Goal: Information Seeking & Learning: Learn about a topic

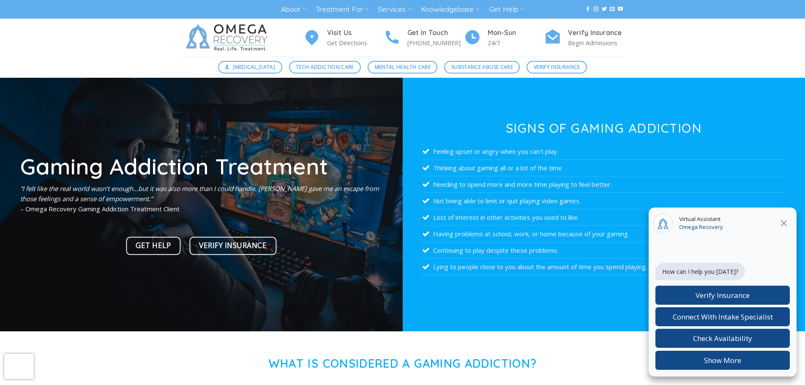
click at [784, 220] on icon "Close" at bounding box center [784, 223] width 10 height 10
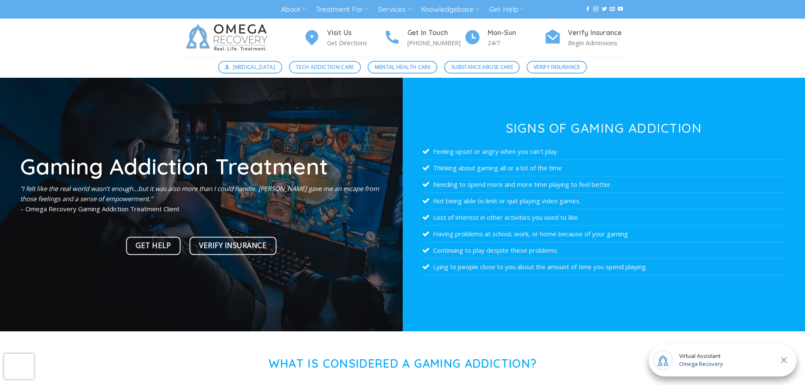
click at [59, 75] on div "Digital Detox Tech Addiction Care Mental Health Care Substance Abuse Care Verif…" at bounding box center [402, 67] width 805 height 21
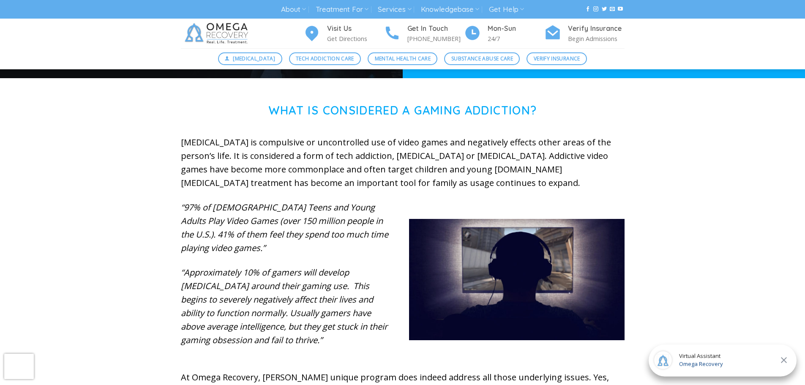
scroll to position [254, 0]
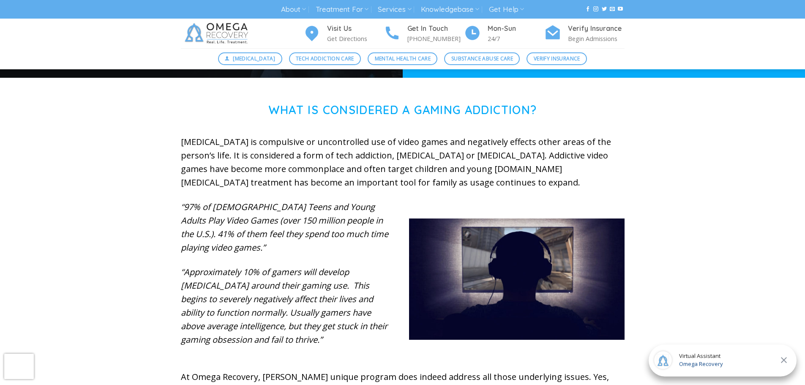
click at [98, 202] on div "What is Considered a Gaming Addiction? Video Game Addiction is compulsive or un…" at bounding box center [402, 289] width 805 height 372
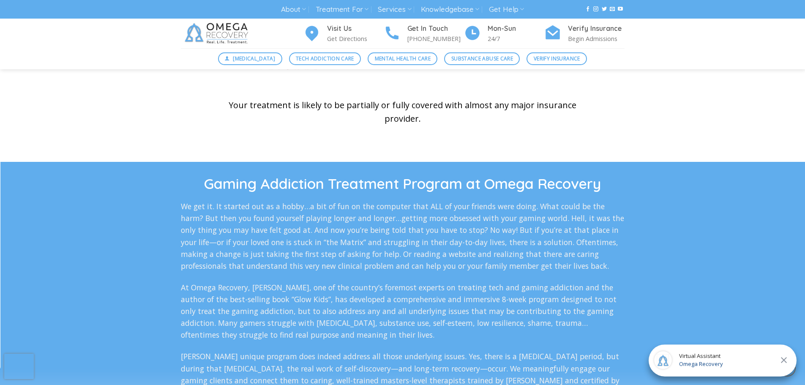
scroll to position [1395, 0]
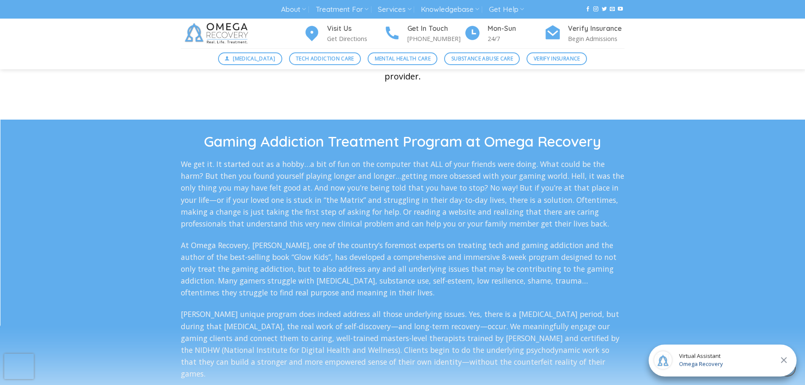
click at [232, 242] on p "At Omega Recovery, Dr. Nicholas Kardaras, one of the country’s foremost experts…" at bounding box center [403, 269] width 444 height 60
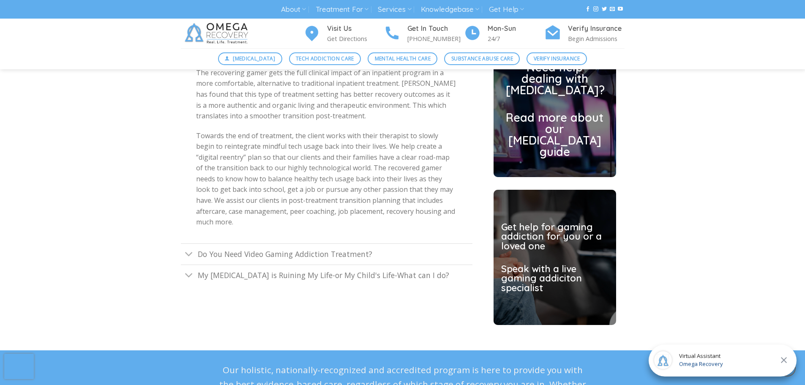
scroll to position [2367, 0]
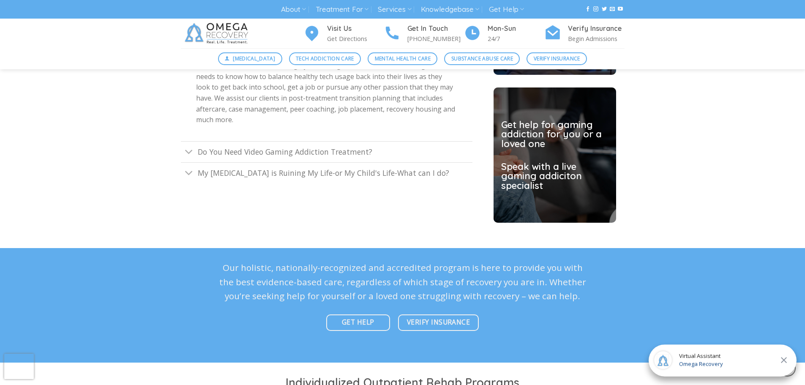
click at [126, 165] on div "Gaming Addiction Help In our Community Integrated Treatment Model, our Omega cl…" at bounding box center [402, 14] width 805 height 444
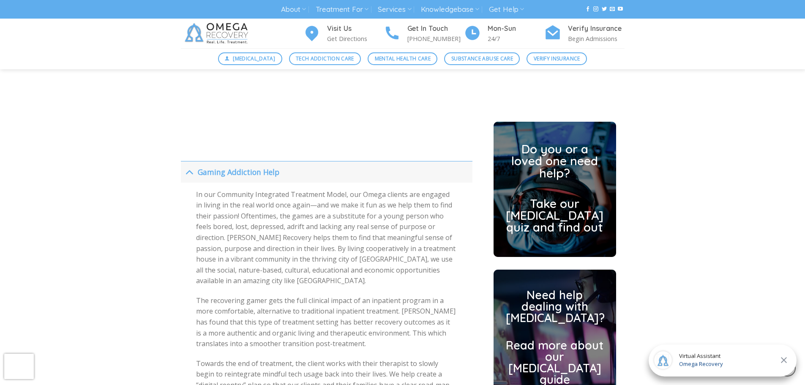
scroll to position [2029, 0]
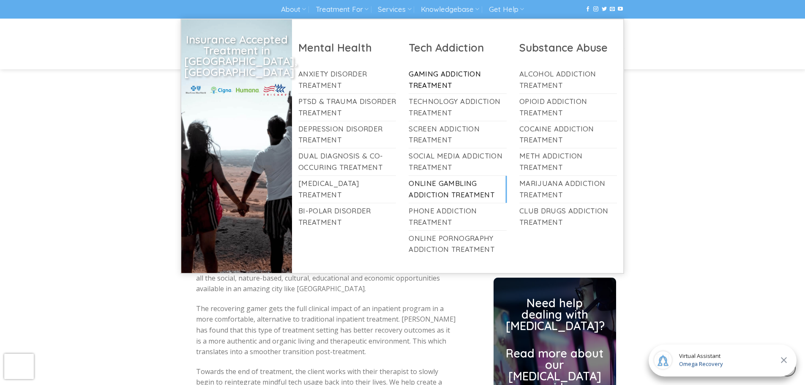
click at [449, 185] on link "Online Gambling Addiction Treatment" at bounding box center [458, 189] width 98 height 27
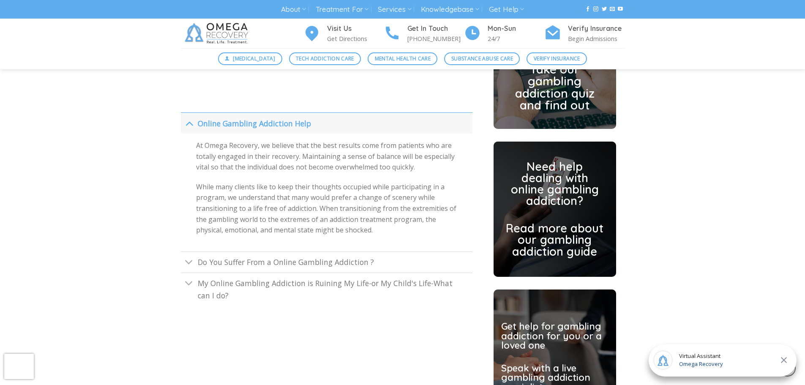
scroll to position [1986, 0]
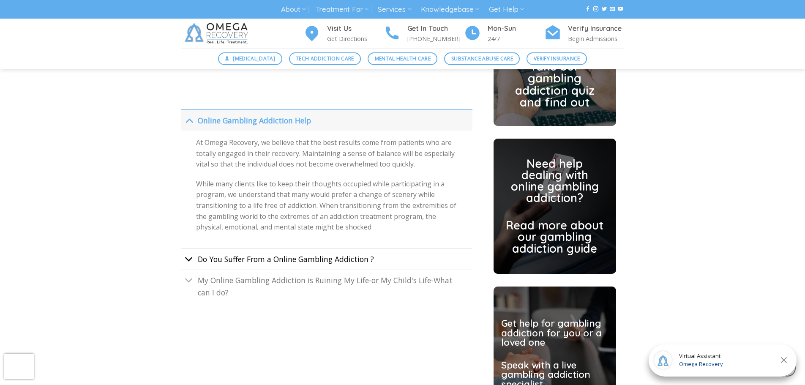
click at [190, 251] on icon "Toggle" at bounding box center [189, 259] width 9 height 16
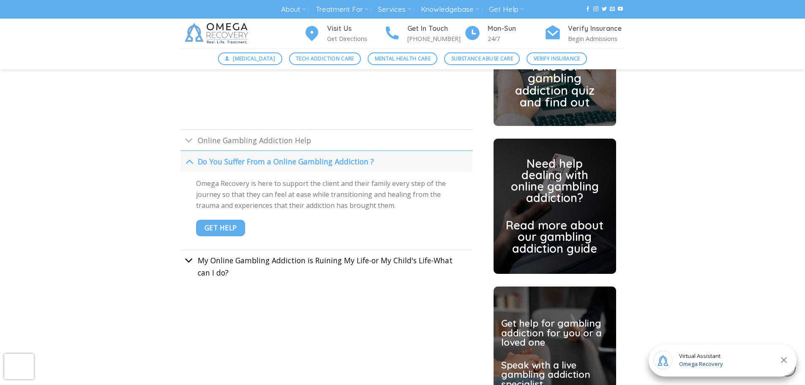
click at [191, 253] on icon "Toggle" at bounding box center [189, 261] width 9 height 16
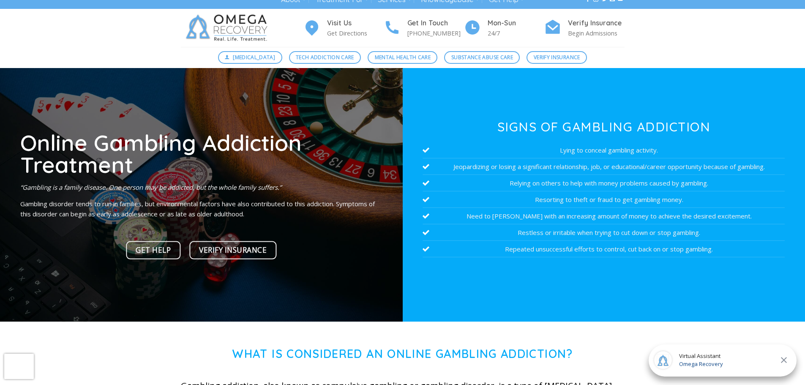
scroll to position [0, 0]
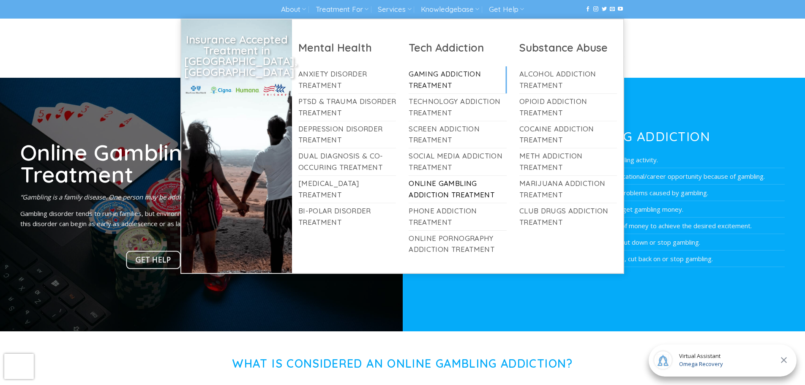
click at [436, 74] on link "Gaming Addiction Treatment" at bounding box center [458, 79] width 98 height 27
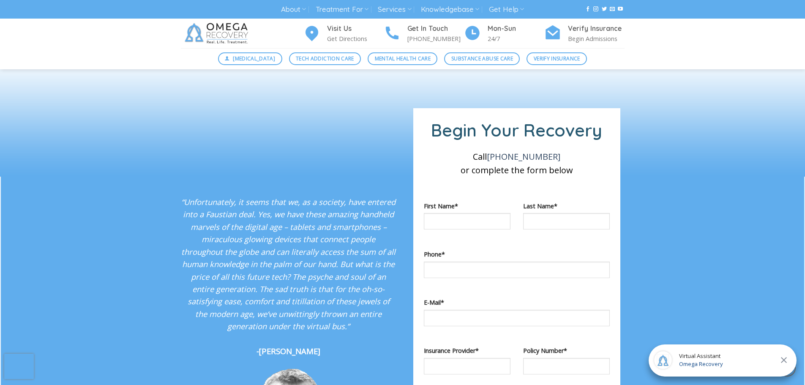
scroll to position [549, 0]
